Goal: Check status: Check status

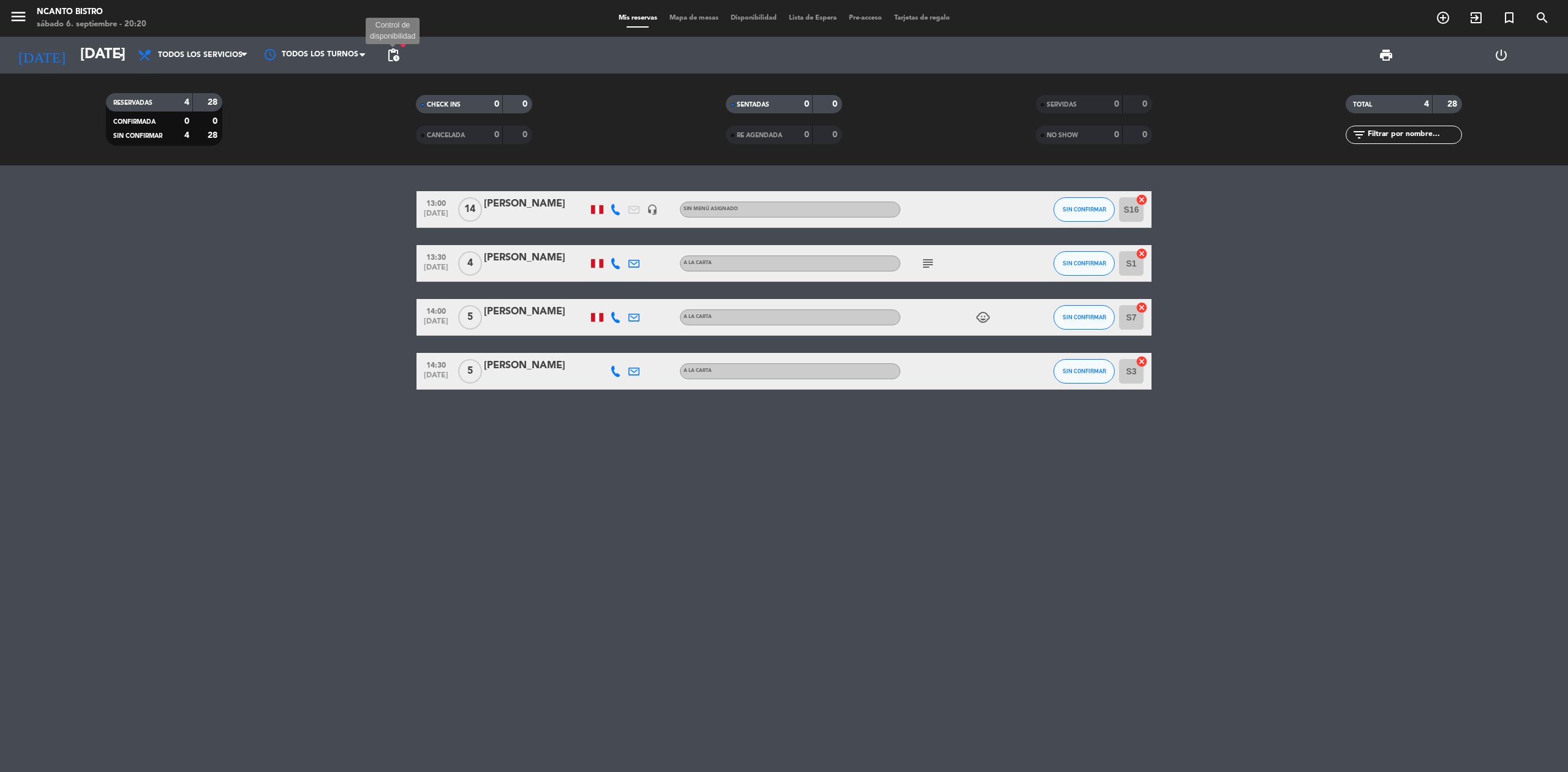
click at [397, 55] on span "pending_actions" at bounding box center [393, 55] width 15 height 15
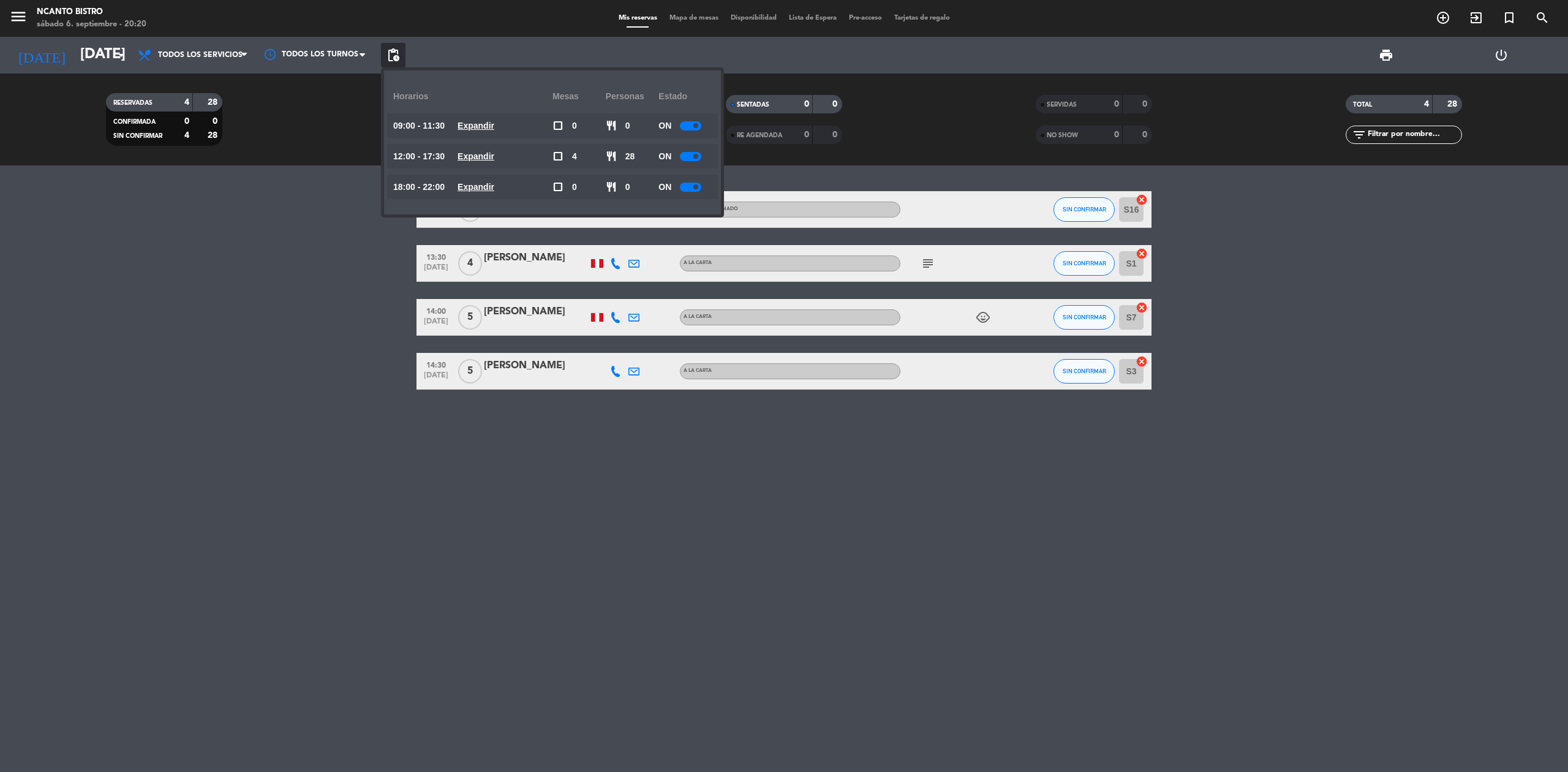
click at [479, 158] on u "Expandir" at bounding box center [476, 156] width 36 height 10
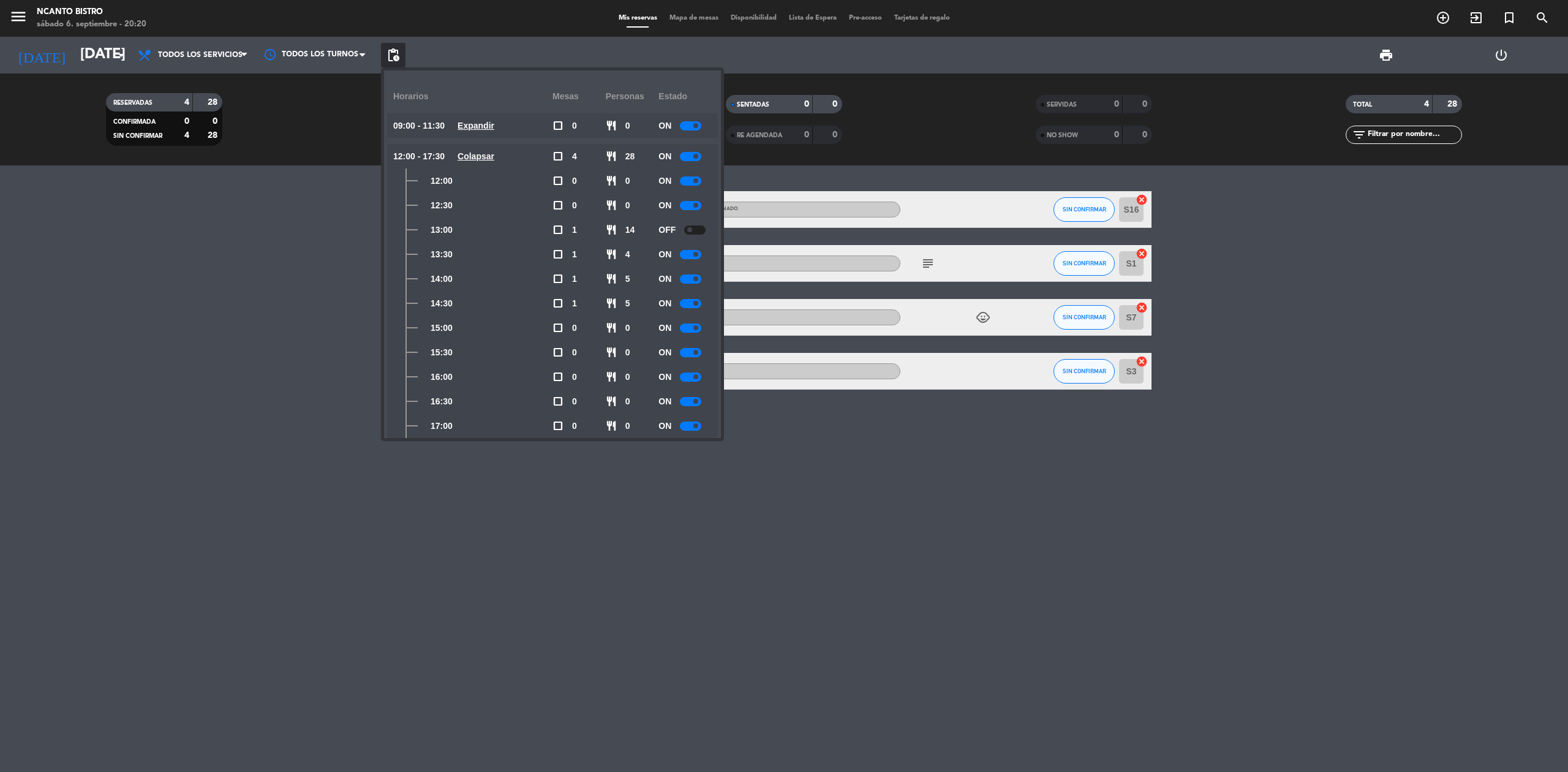
click at [689, 251] on div at bounding box center [690, 254] width 22 height 9
click at [611, 479] on div "13:00 [DATE] [PERSON_NAME] headset_mic Sin menú asignado SIN CONFIRMAR S16 canc…" at bounding box center [784, 469] width 1568 height 607
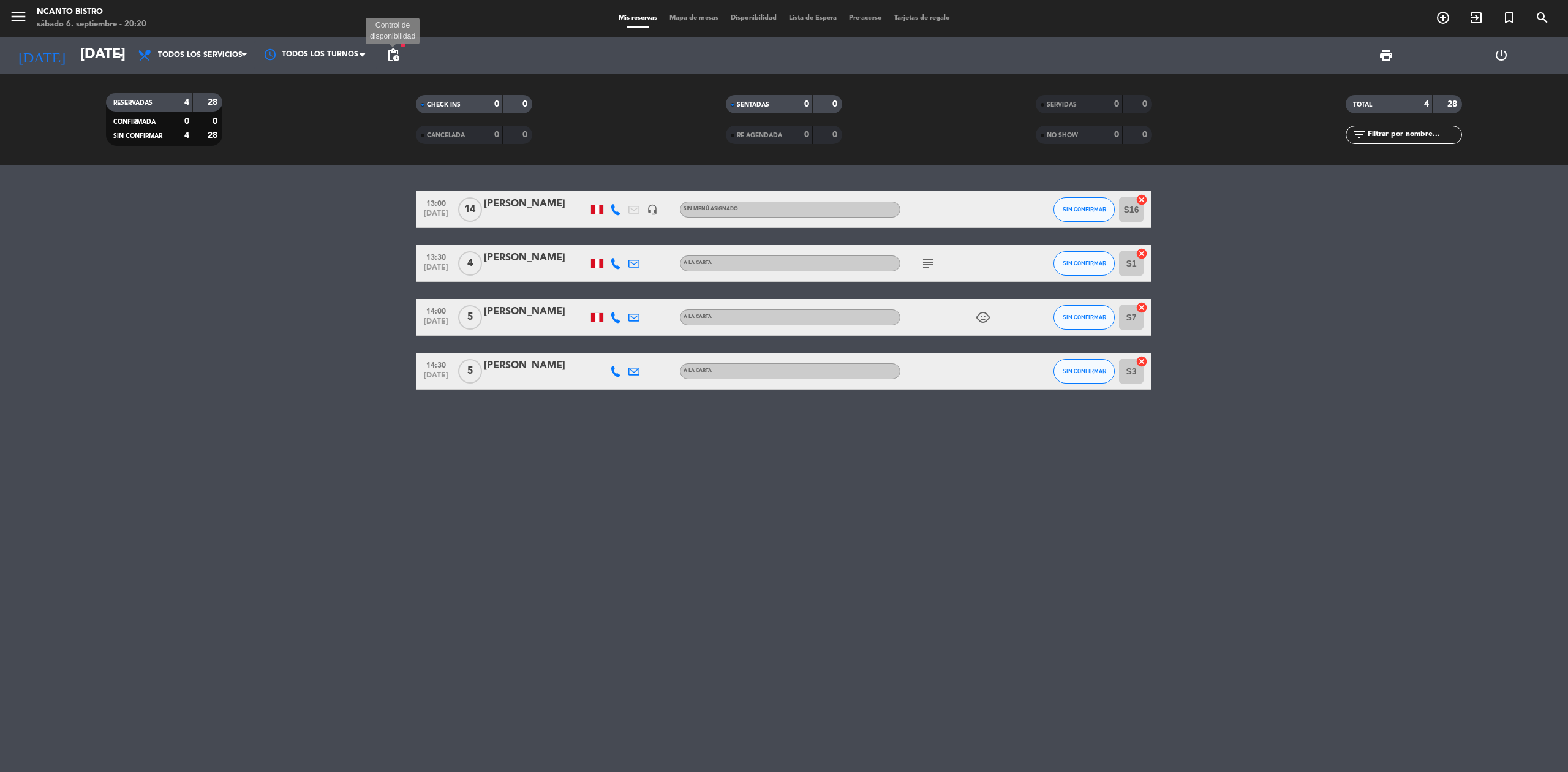
click at [390, 59] on span "pending_actions" at bounding box center [393, 55] width 15 height 15
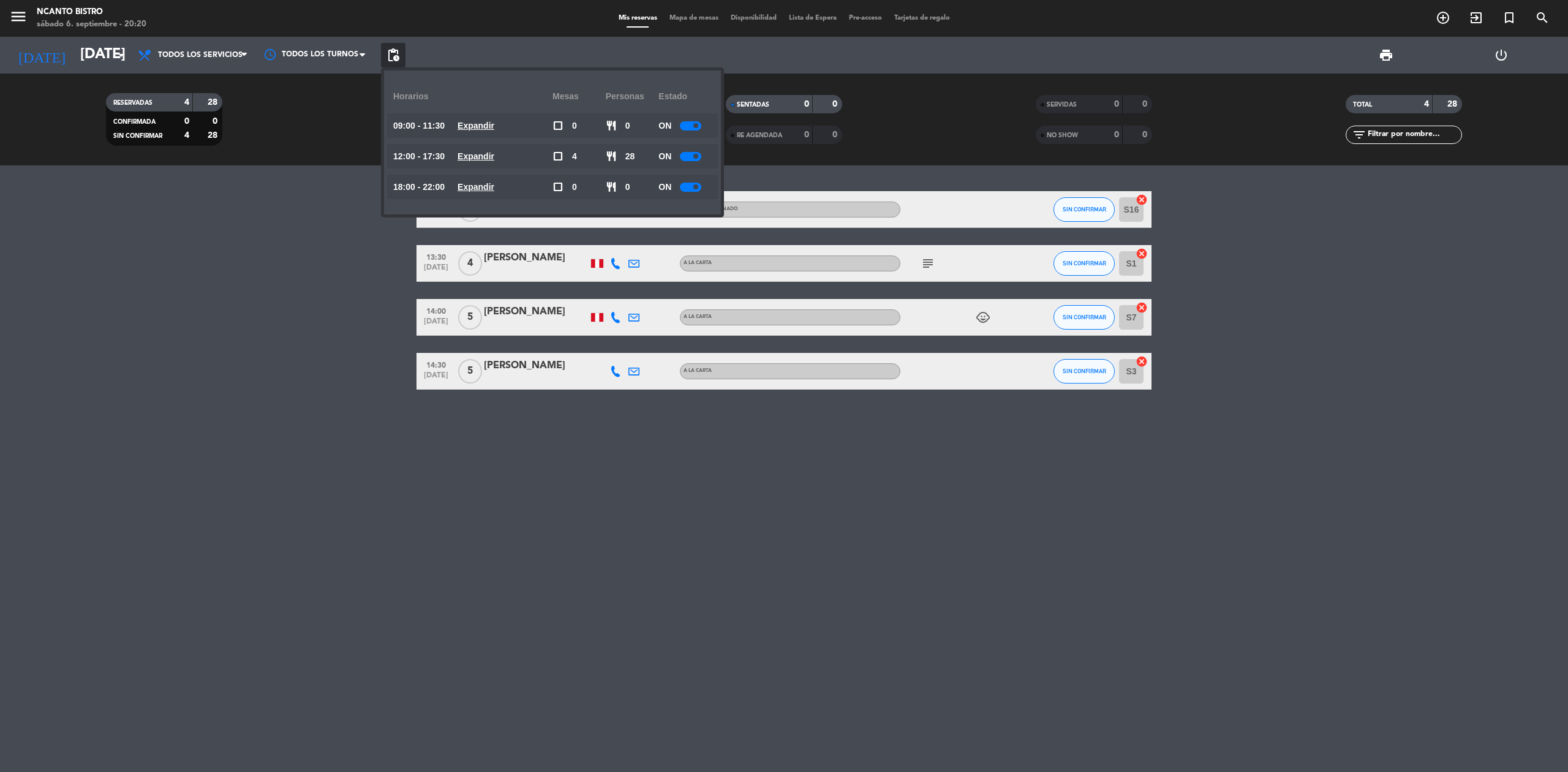
click at [480, 155] on u "Expandir" at bounding box center [476, 156] width 36 height 10
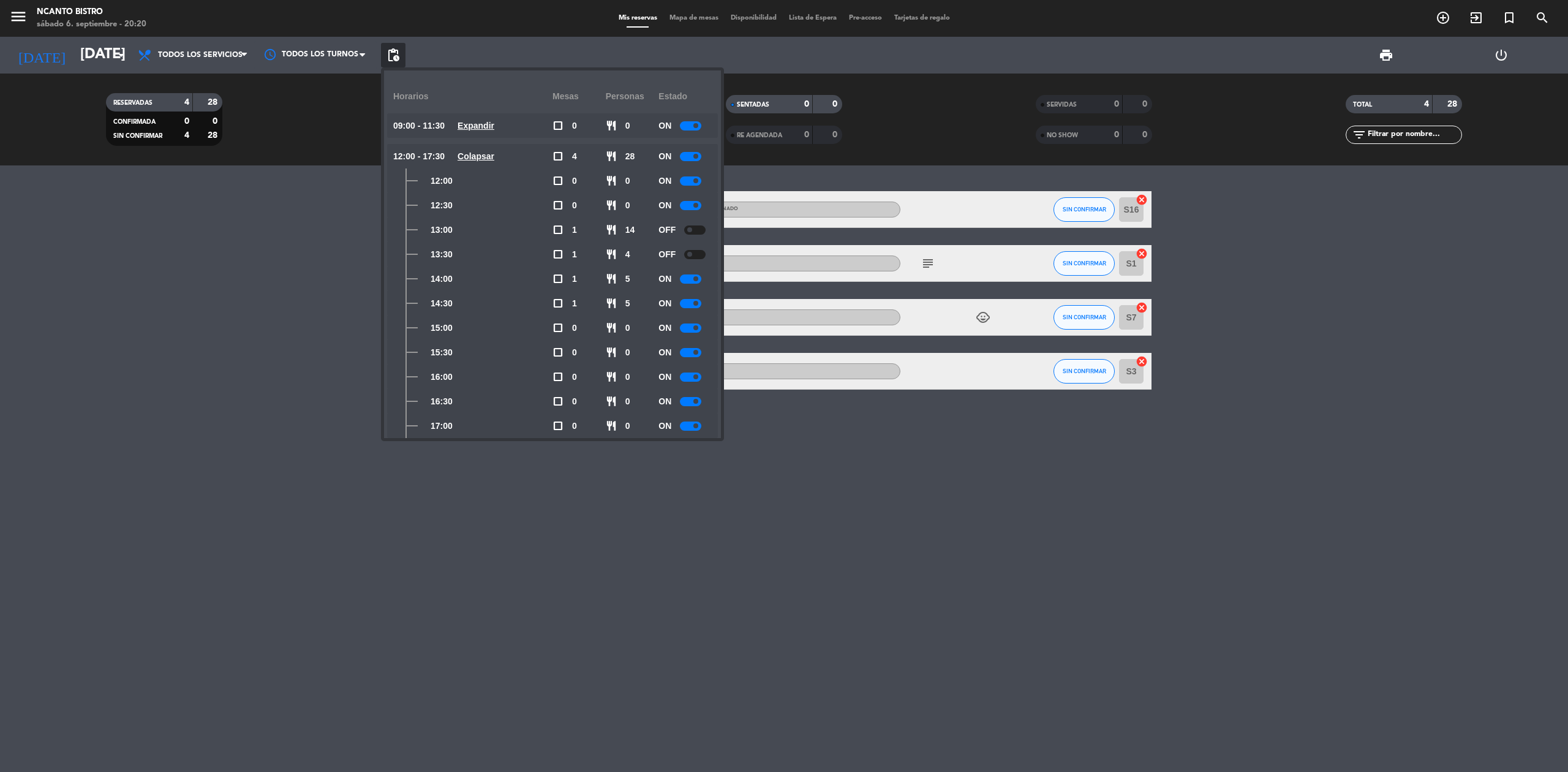
drag, startPoint x: 696, startPoint y: 203, endPoint x: 681, endPoint y: 209, distance: 16.2
click at [694, 203] on div at bounding box center [690, 205] width 22 height 9
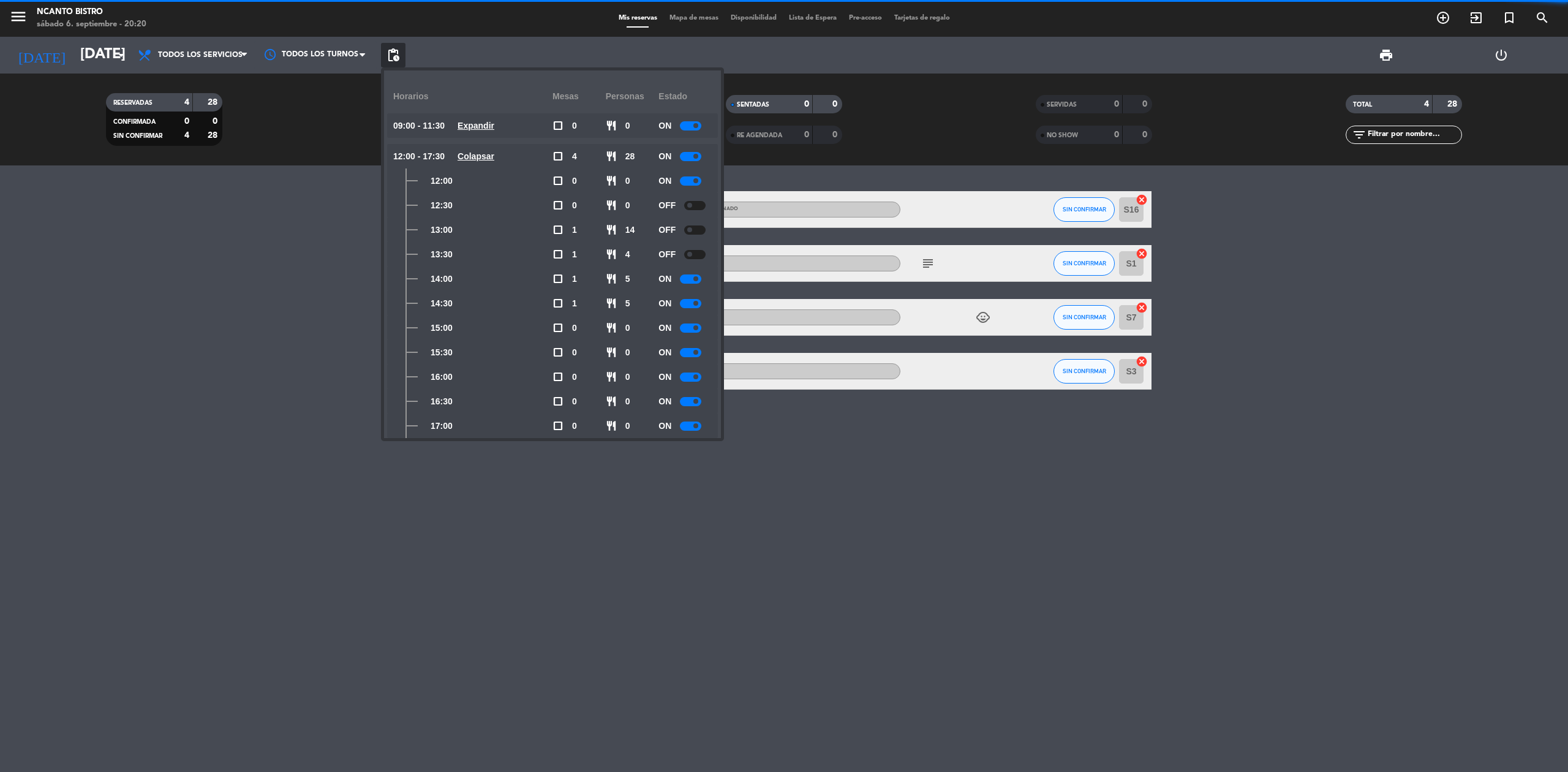
click at [304, 285] on bookings-row "13:00 [DATE] [PERSON_NAME] headset_mic Sin menú asignado SIN CONFIRMAR S16 canc…" at bounding box center [784, 290] width 1568 height 199
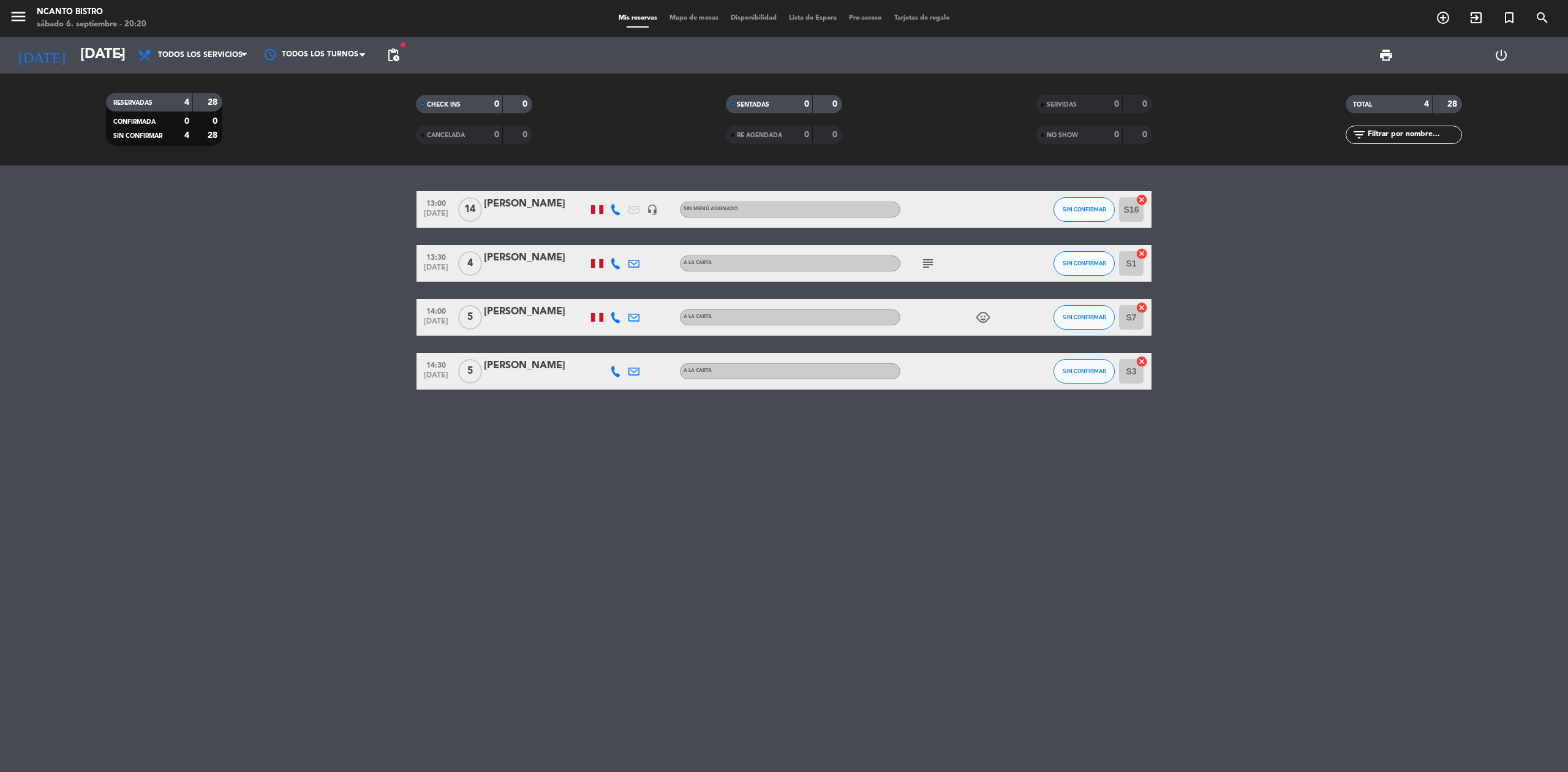
click at [442, 538] on div "13:00 [DATE] [PERSON_NAME] headset_mic Sin menú asignado SIN CONFIRMAR S16 canc…" at bounding box center [784, 469] width 1568 height 607
click at [933, 263] on icon "subject" at bounding box center [928, 263] width 15 height 15
click at [409, 475] on div "13:00 [DATE] [PERSON_NAME] headset_mic Sin menú asignado SIN CONFIRMAR S16 canc…" at bounding box center [784, 469] width 1568 height 607
click at [618, 374] on icon at bounding box center [615, 371] width 11 height 11
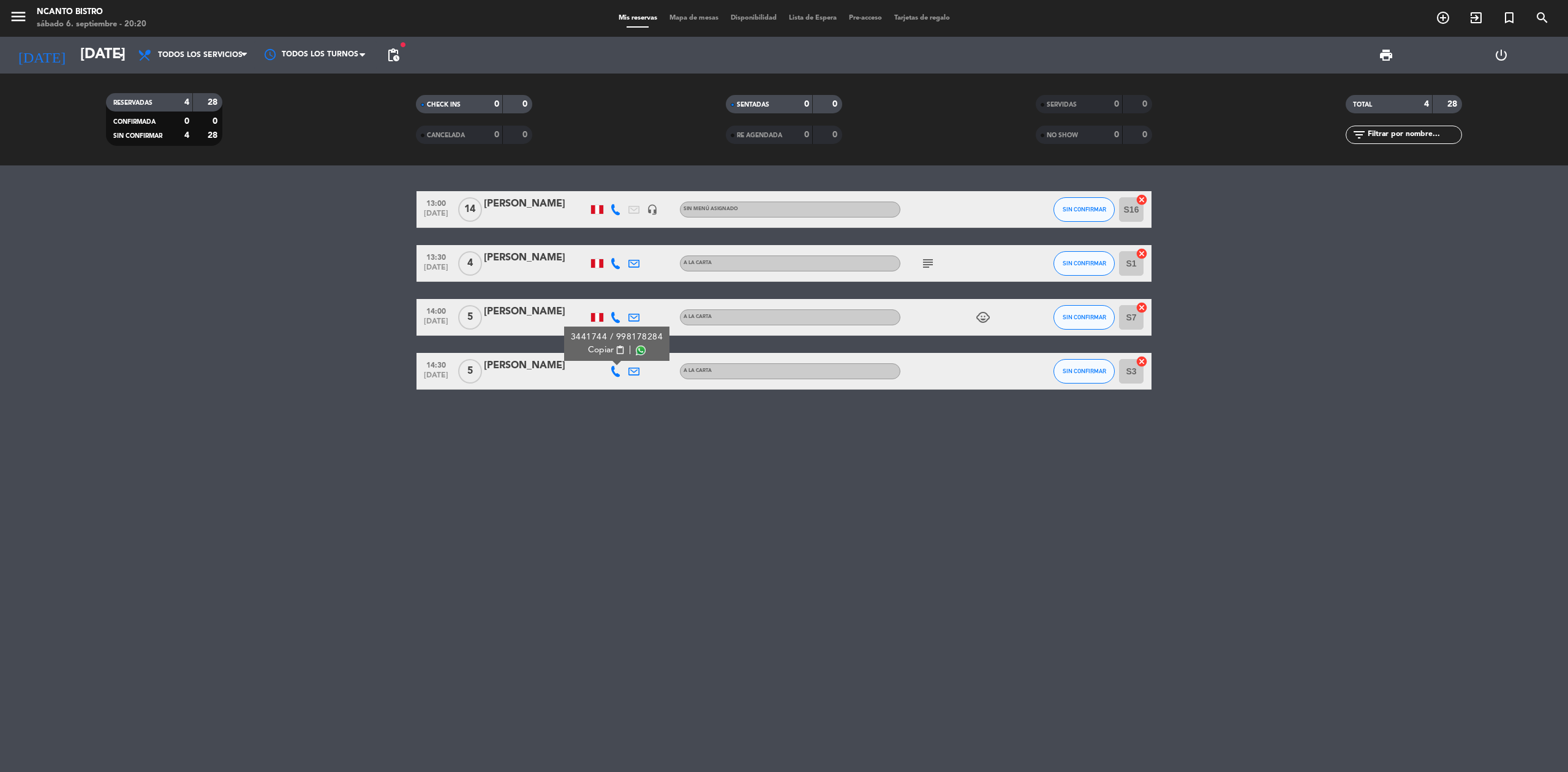
click at [475, 444] on div "13:00 [DATE] [PERSON_NAME] headset_mic Sin menú asignado SIN CONFIRMAR S16 canc…" at bounding box center [784, 469] width 1568 height 607
